Goal: Task Accomplishment & Management: Use online tool/utility

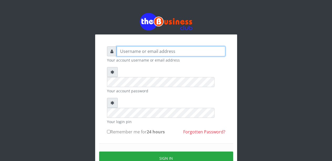
click at [149, 52] on input "text" at bounding box center [171, 51] width 108 height 10
type input "Malamsidi3030"
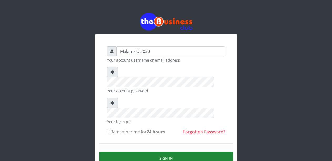
click at [162, 151] on button "Sign in" at bounding box center [166, 157] width 134 height 13
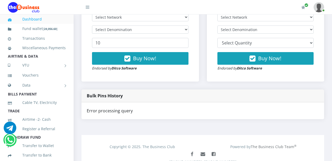
scroll to position [217, 0]
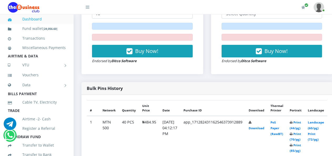
scroll to position [219, 0]
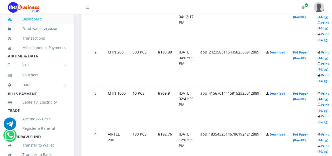
scroll to position [330, 0]
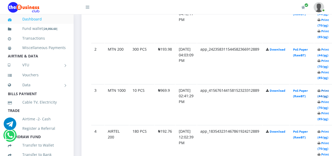
click at [327, 92] on link "Print (44/pg)" at bounding box center [322, 94] width 11 height 10
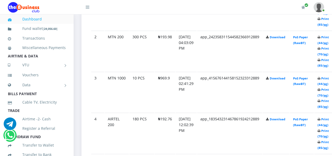
scroll to position [330, 0]
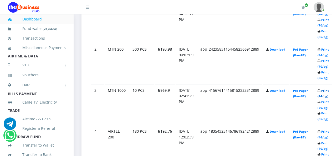
click at [328, 93] on link "Print (44/pg)" at bounding box center [322, 94] width 11 height 10
